Goal: Navigation & Orientation: Find specific page/section

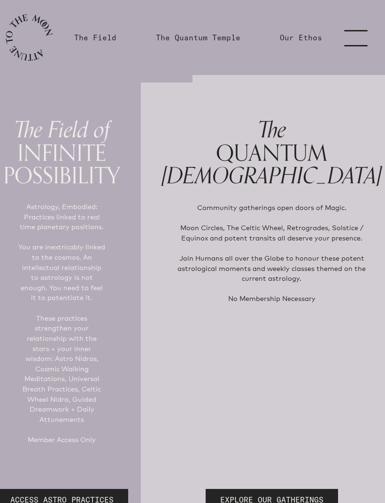
click at [357, 36] on link "menu" at bounding box center [361, 37] width 47 height 75
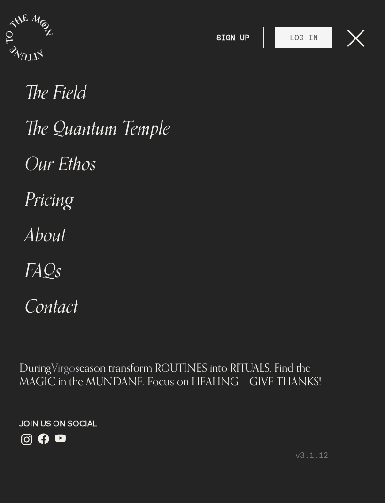
click at [314, 39] on link "LOG IN" at bounding box center [303, 38] width 57 height 22
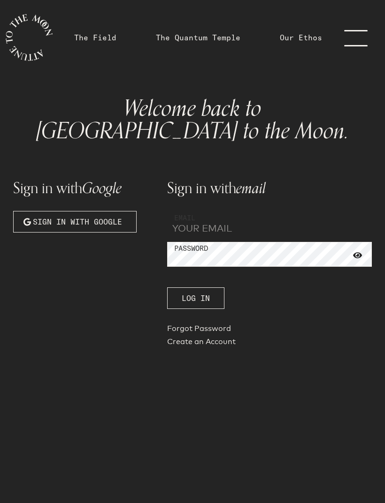
click at [287, 211] on input "email" at bounding box center [269, 223] width 205 height 25
type input "[EMAIL_ADDRESS][DOMAIN_NAME]"
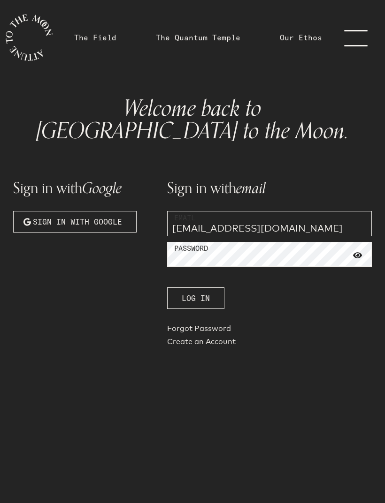
click at [190, 293] on span "Log In" at bounding box center [196, 298] width 28 height 11
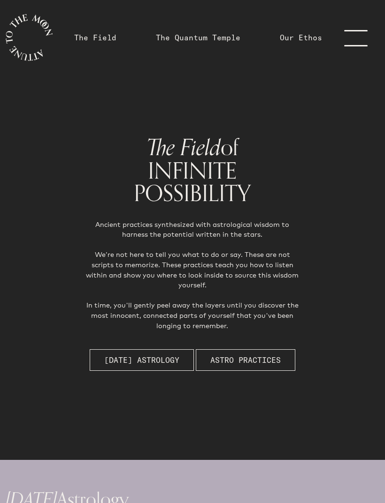
click at [103, 34] on link "The Field" at bounding box center [95, 37] width 42 height 11
click at [218, 39] on link "The Quantum Temple" at bounding box center [198, 37] width 84 height 11
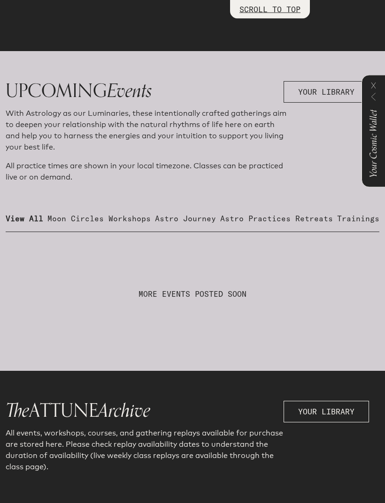
scroll to position [404, 0]
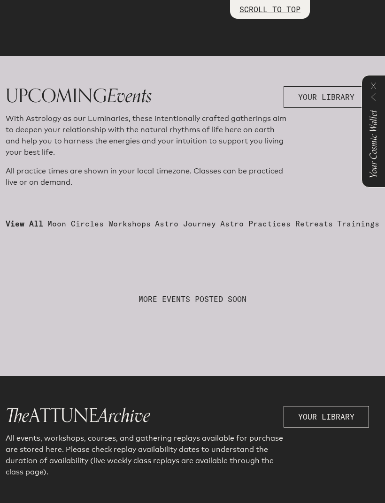
click at [77, 229] on p "Moon Circles" at bounding box center [75, 223] width 56 height 11
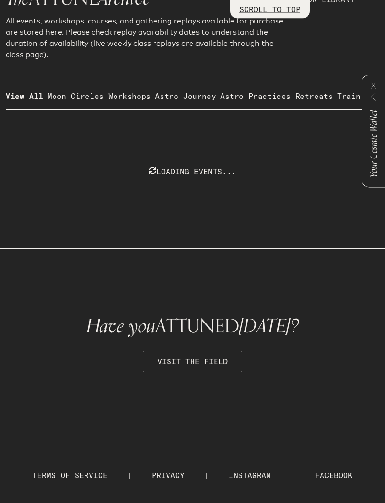
scroll to position [823, 0]
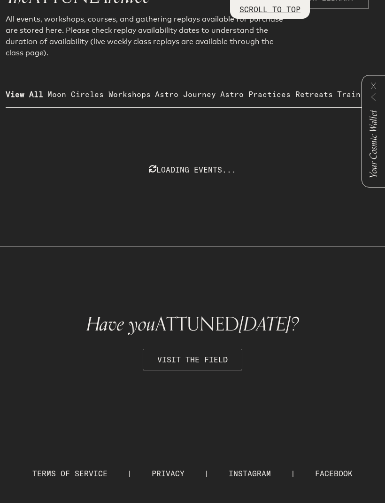
click at [372, 101] on icon at bounding box center [373, 97] width 5 height 8
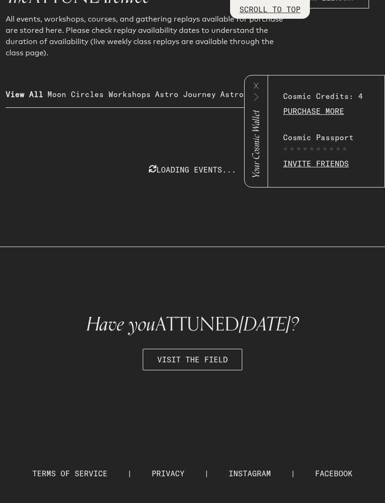
click at [255, 85] on icon at bounding box center [255, 86] width 5 height 6
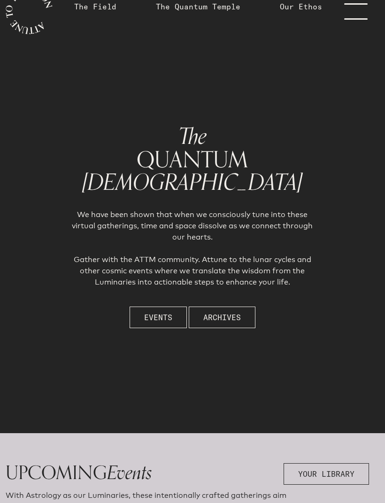
scroll to position [0, 0]
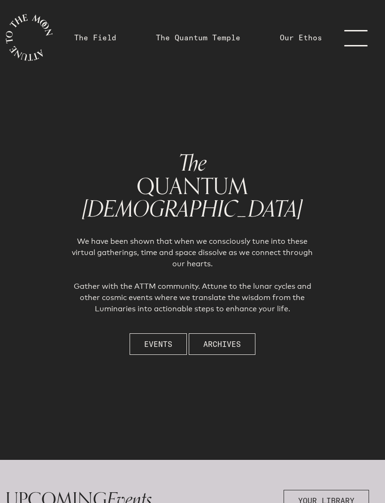
click at [99, 36] on link "The Field" at bounding box center [95, 37] width 42 height 11
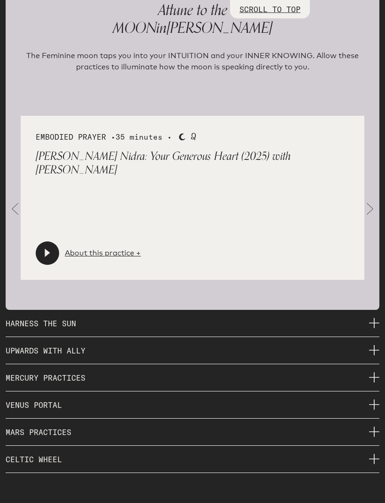
scroll to position [1433, 0]
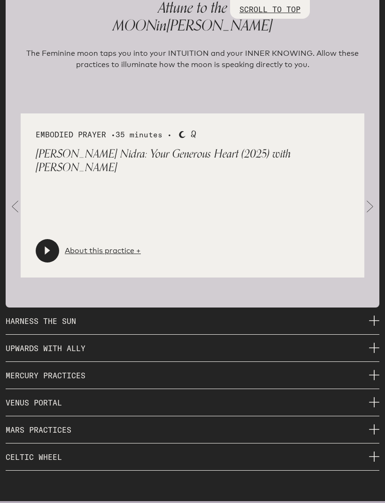
click at [372, 326] on icon at bounding box center [374, 321] width 10 height 10
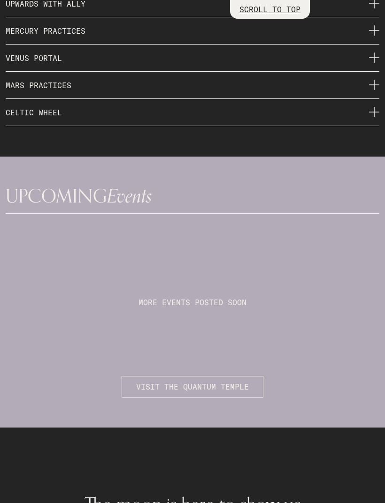
scroll to position [1778, 0]
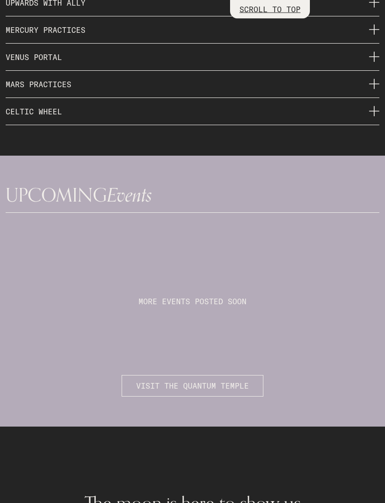
click at [183, 392] on span "VISIT THE QUANTUM TEMPLE" at bounding box center [192, 386] width 113 height 11
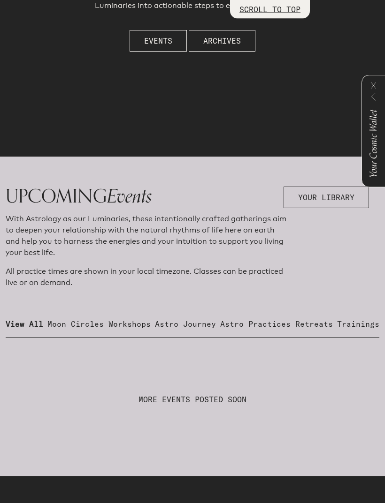
scroll to position [304, 0]
click at [77, 329] on p "Moon Circles" at bounding box center [75, 323] width 56 height 11
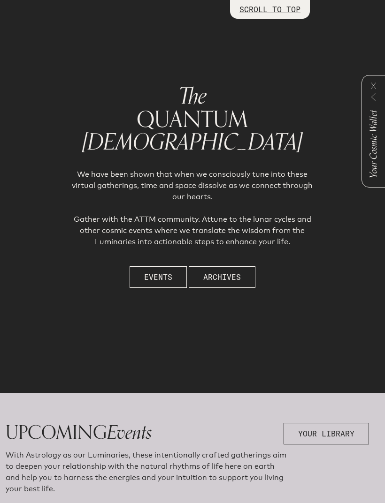
scroll to position [0, 0]
